Goal: Information Seeking & Learning: Learn about a topic

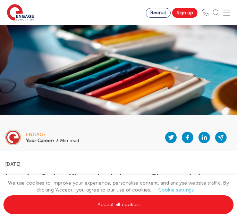
scroll to position [329, 0]
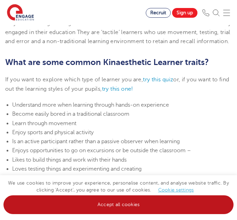
click at [123, 203] on link "Accept all cookies" at bounding box center [118, 204] width 230 height 19
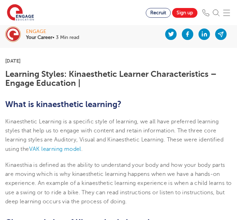
scroll to position [103, 0]
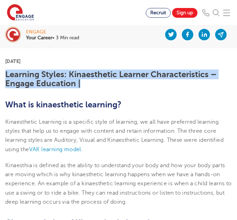
drag, startPoint x: 2, startPoint y: 73, endPoint x: 94, endPoint y: 86, distance: 92.7
copy h1 "Learning Styles: Kinaesthetic Learner Characteristics – Engage Education |"
click at [81, 85] on h1 "Learning Styles: Kinaesthetic Learner Characteristics – Engage Education |" at bounding box center [118, 79] width 227 height 18
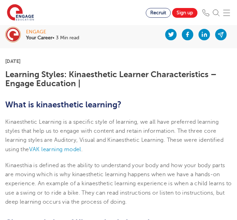
drag, startPoint x: 46, startPoint y: 61, endPoint x: 2, endPoint y: 59, distance: 44.1
copy p "[DATE]"
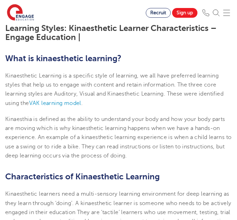
scroll to position [162, 0]
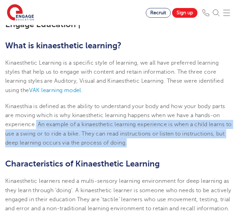
drag, startPoint x: 36, startPoint y: 125, endPoint x: 145, endPoint y: 145, distance: 110.1
click at [145, 145] on p "Kinaesthia is defined as the ability to understand your body and how your body …" at bounding box center [118, 124] width 227 height 45
copy span "An example of a kinaesthetic learning experience is when a child learns to use …"
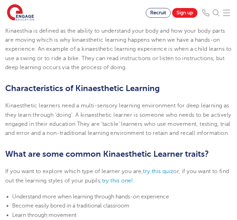
scroll to position [240, 0]
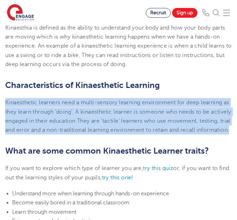
drag, startPoint x: 4, startPoint y: 102, endPoint x: 51, endPoint y: 143, distance: 62.5
copy span "Kinaesthetic learners need a multi-sensory learning environment for deep learni…"
